Goal: Information Seeking & Learning: Learn about a topic

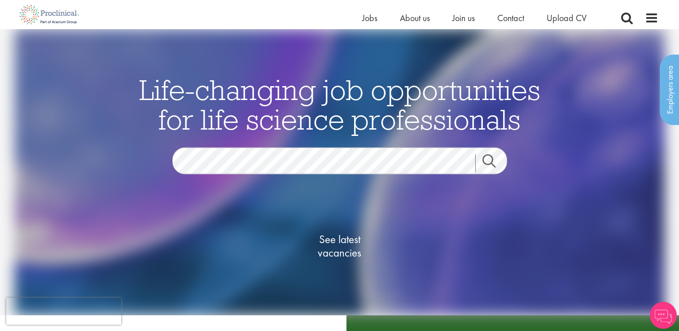
scroll to position [135, 0]
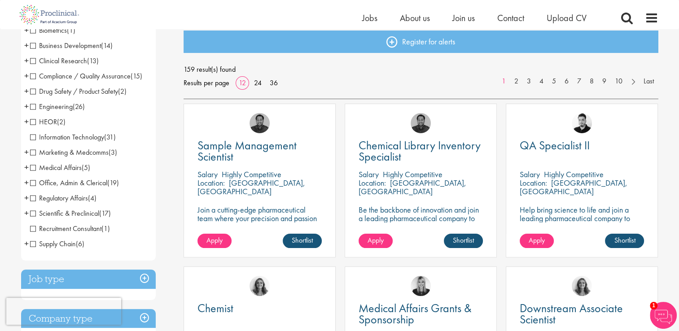
scroll to position [45, 0]
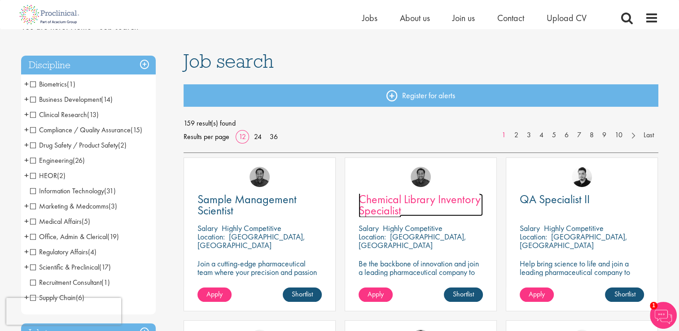
click at [376, 201] on span "Chemical Library Inventory Specialist" at bounding box center [419, 205] width 122 height 26
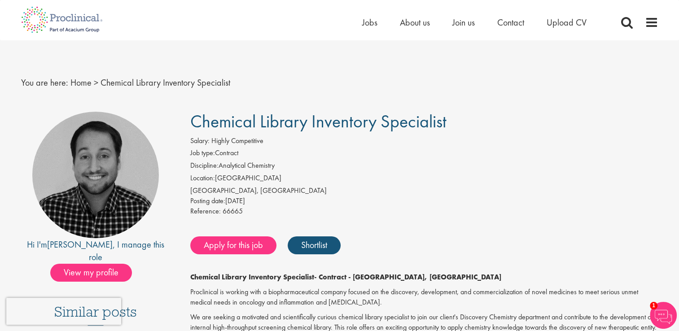
drag, startPoint x: 193, startPoint y: 119, endPoint x: 452, endPoint y: 114, distance: 259.3
click at [453, 114] on h1 "Chemical Library Inventory Specialist" at bounding box center [424, 122] width 468 height 20
copy span "Chemical Library Inventory Specialist"
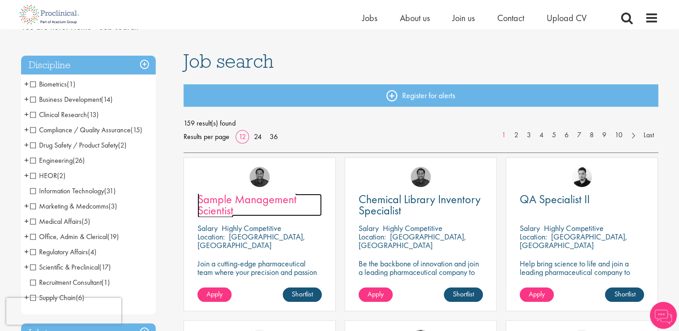
click at [217, 201] on span "Sample Management Scientist" at bounding box center [246, 205] width 99 height 26
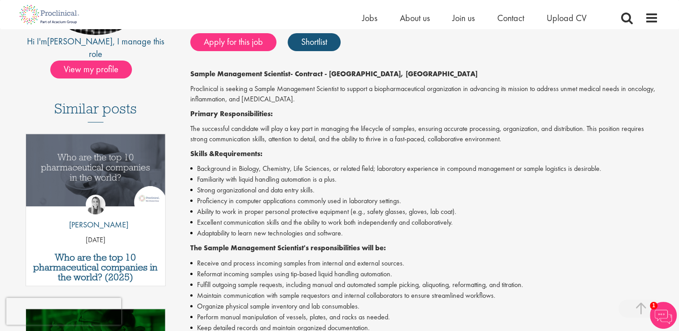
scroll to position [90, 0]
